Goal: Communication & Community: Answer question/provide support

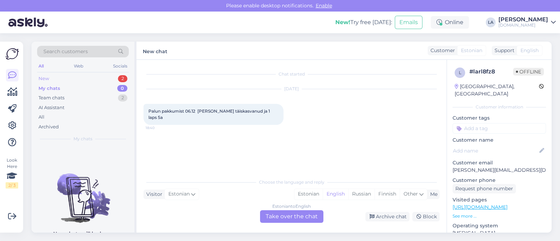
click at [117, 76] on div "New 2" at bounding box center [83, 79] width 92 height 10
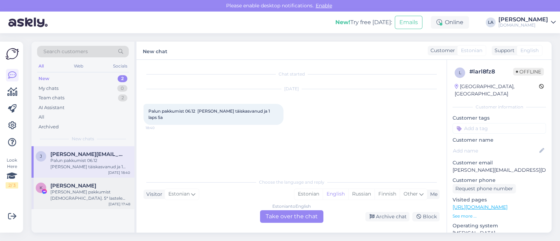
click at [101, 195] on div "[PERSON_NAME] pakkumist [DEMOGRAPHIC_DATA]. 5* lastele tegevust. head restod. s…" at bounding box center [90, 195] width 80 height 13
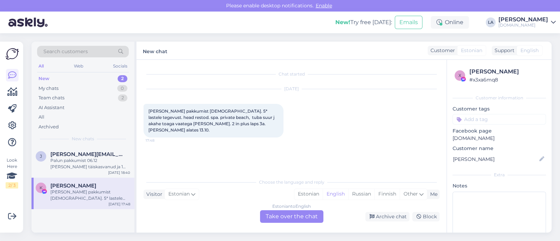
click at [315, 215] on div "Estonian to English Take over the chat" at bounding box center [291, 216] width 63 height 13
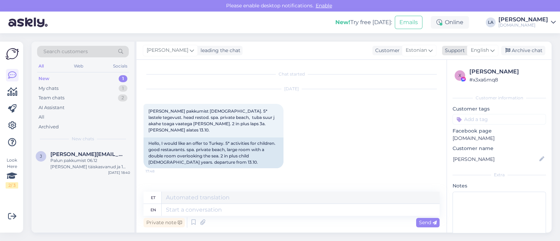
click at [481, 52] on span "English" at bounding box center [480, 51] width 18 height 8
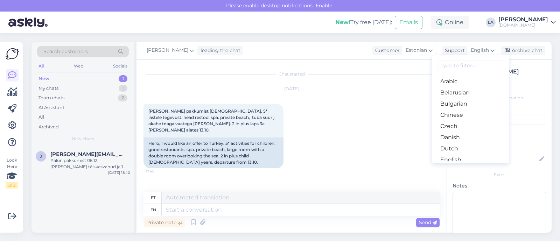
click at [460, 166] on link "Estonian" at bounding box center [470, 171] width 77 height 11
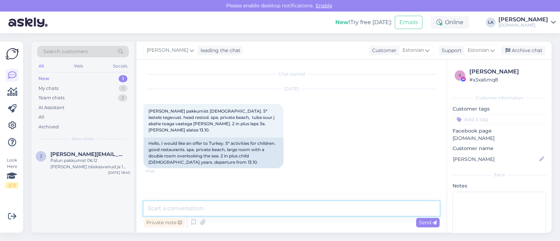
click at [338, 206] on textarea at bounding box center [291, 208] width 296 height 15
drag, startPoint x: 181, startPoint y: 208, endPoint x: 423, endPoint y: 211, distance: 242.5
click at [423, 211] on textarea "Tere! Palun täpsustage millal soovite resile minna ja mis võiks olla eelarve pe…" at bounding box center [291, 208] width 296 height 15
type textarea "Tere! Palun saatke ka e-mail kuhu saaksime pakkumise saata. :)"
click at [430, 223] on span "Send" at bounding box center [428, 222] width 18 height 6
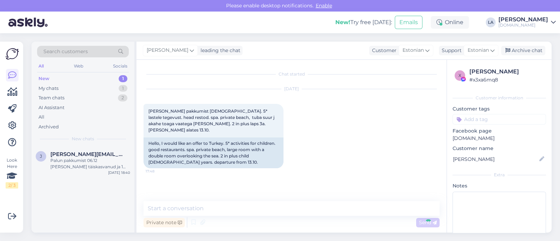
scroll to position [11, 0]
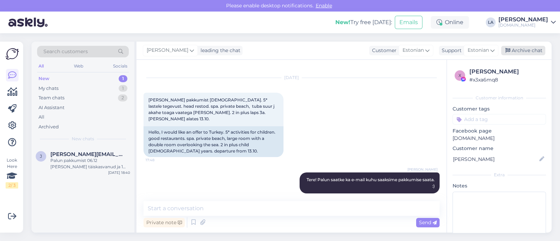
click at [514, 50] on div "Archive chat" at bounding box center [523, 50] width 44 height 9
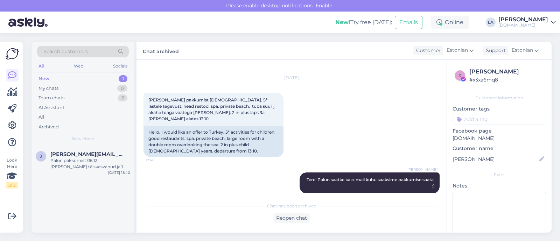
click at [107, 153] on span "[PERSON_NAME][EMAIL_ADDRESS][DOMAIN_NAME]" at bounding box center [86, 154] width 73 height 6
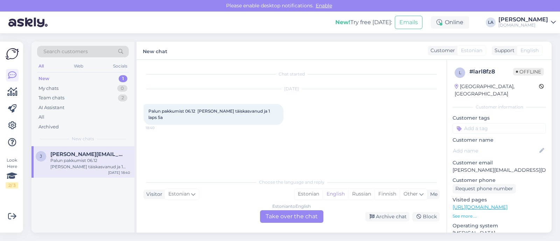
drag, startPoint x: 307, startPoint y: 220, endPoint x: 310, endPoint y: 211, distance: 9.7
click at [307, 220] on div "Estonian to English Take over the chat" at bounding box center [291, 216] width 63 height 13
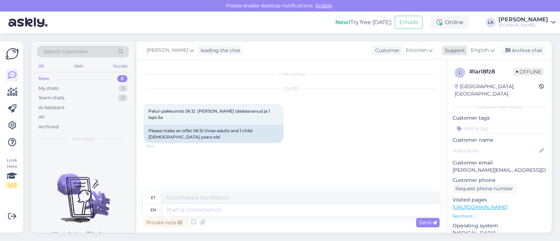
click at [488, 52] on span "English" at bounding box center [480, 51] width 18 height 8
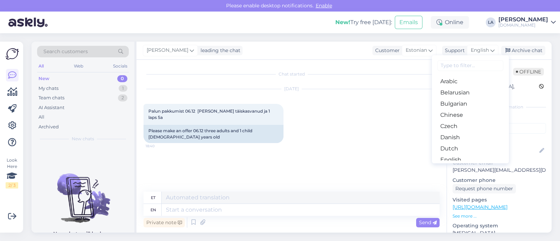
click at [471, 166] on link "Estonian" at bounding box center [470, 171] width 77 height 11
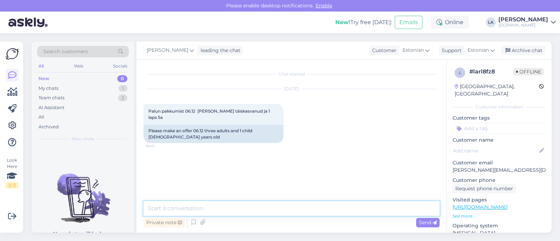
click at [272, 205] on textarea at bounding box center [291, 208] width 296 height 15
type textarea "Tere! Milline sihtkoht Teile huvi pakub? :)"
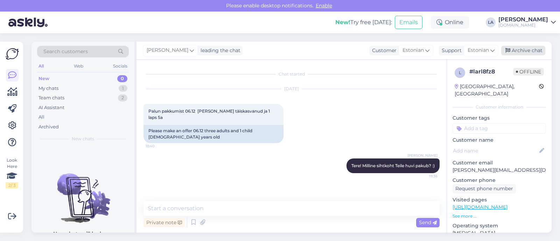
click at [534, 53] on div "Archive chat" at bounding box center [523, 50] width 44 height 9
